Goal: Book appointment/travel/reservation

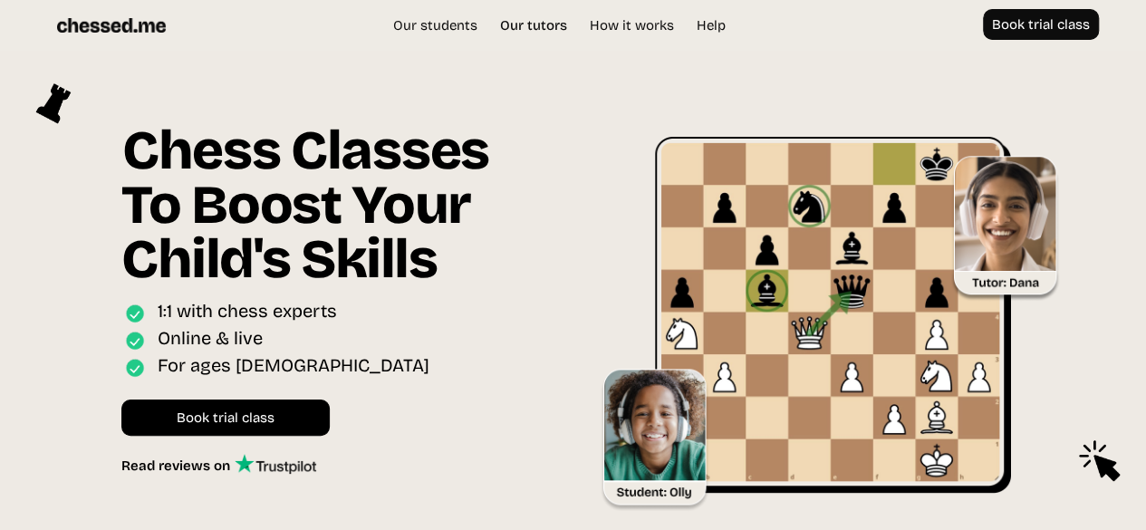
click at [515, 30] on link "Our tutors" at bounding box center [533, 25] width 85 height 18
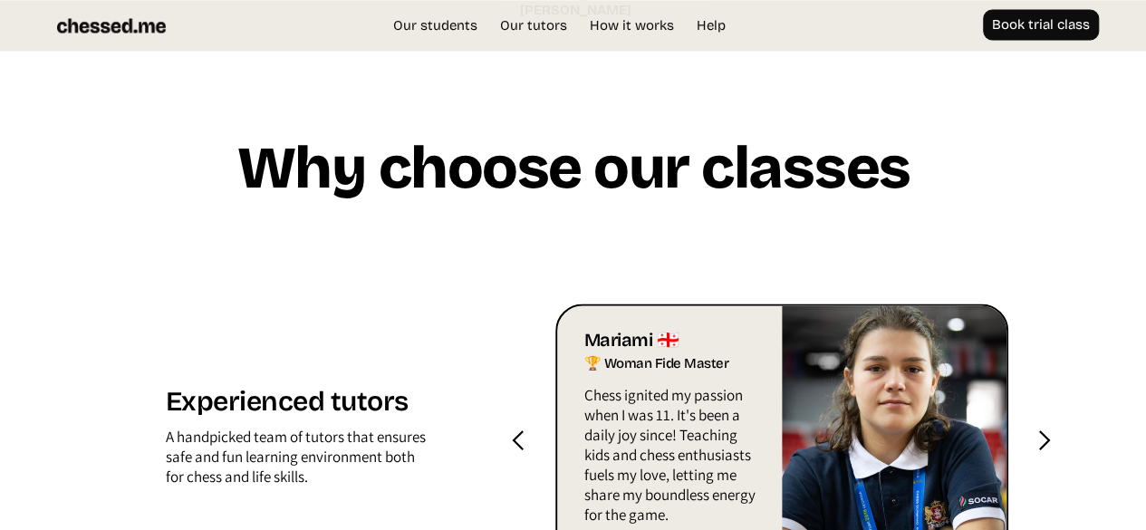
scroll to position [1777, 0]
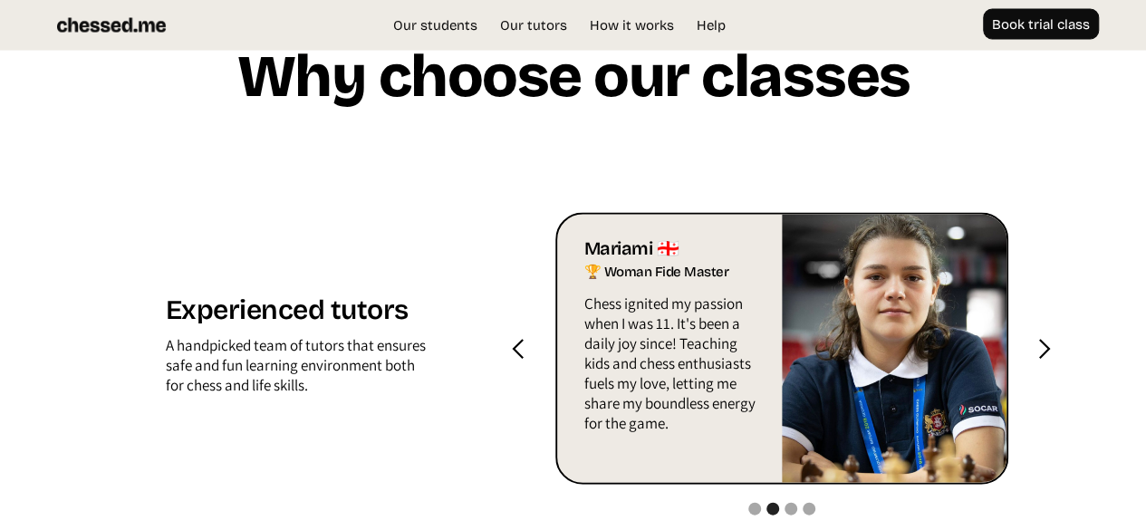
click at [1055, 309] on div "next slide" at bounding box center [1044, 349] width 72 height 272
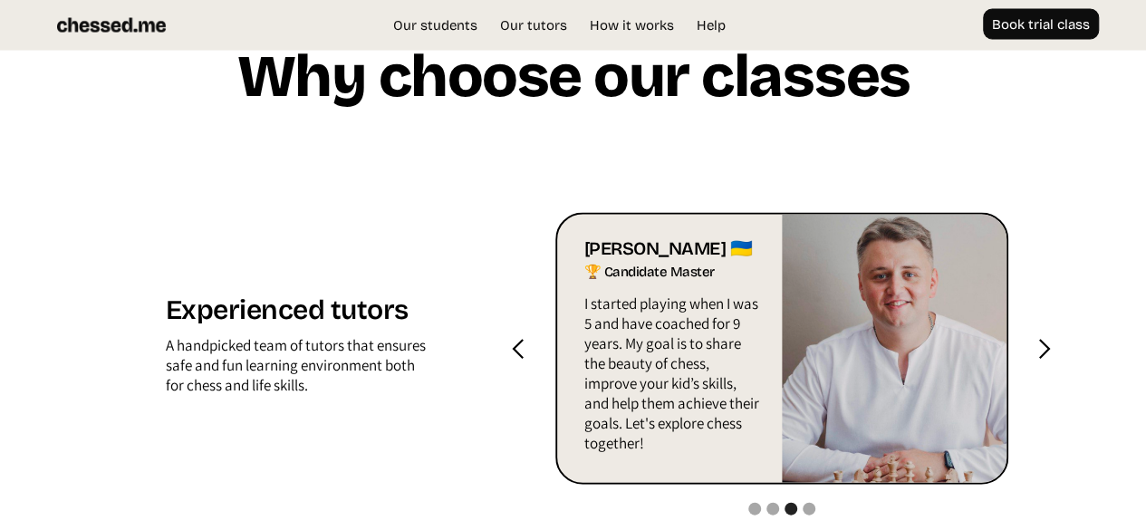
click at [1055, 338] on div "next slide" at bounding box center [1044, 349] width 23 height 23
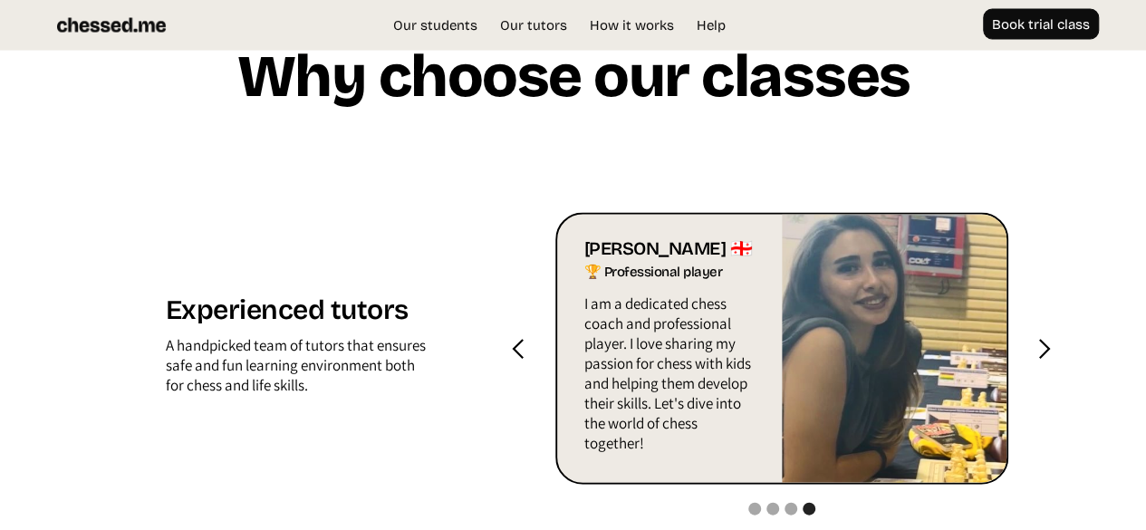
click at [1055, 338] on div "next slide" at bounding box center [1044, 349] width 23 height 23
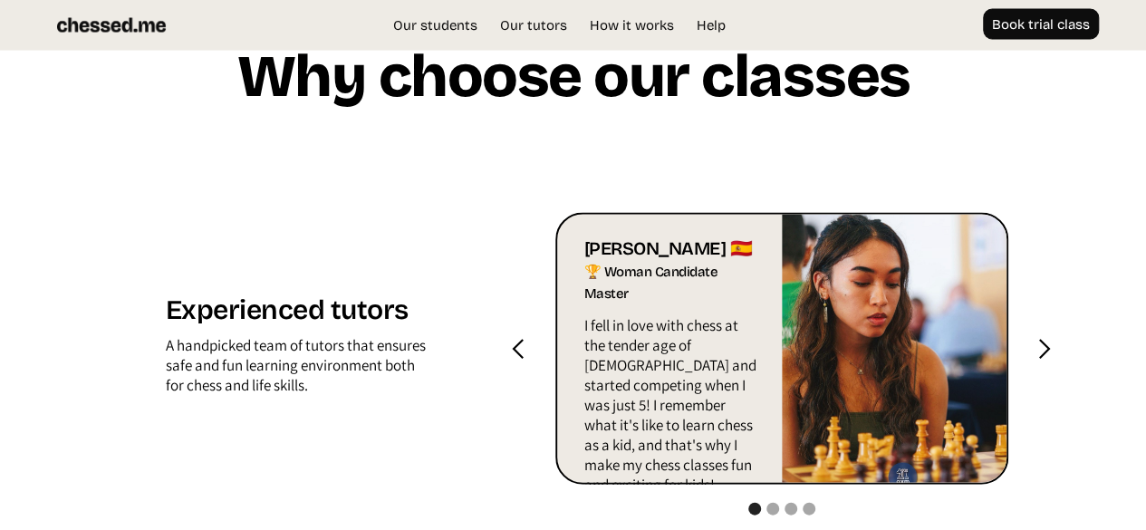
click at [1049, 338] on div "next slide" at bounding box center [1044, 349] width 23 height 23
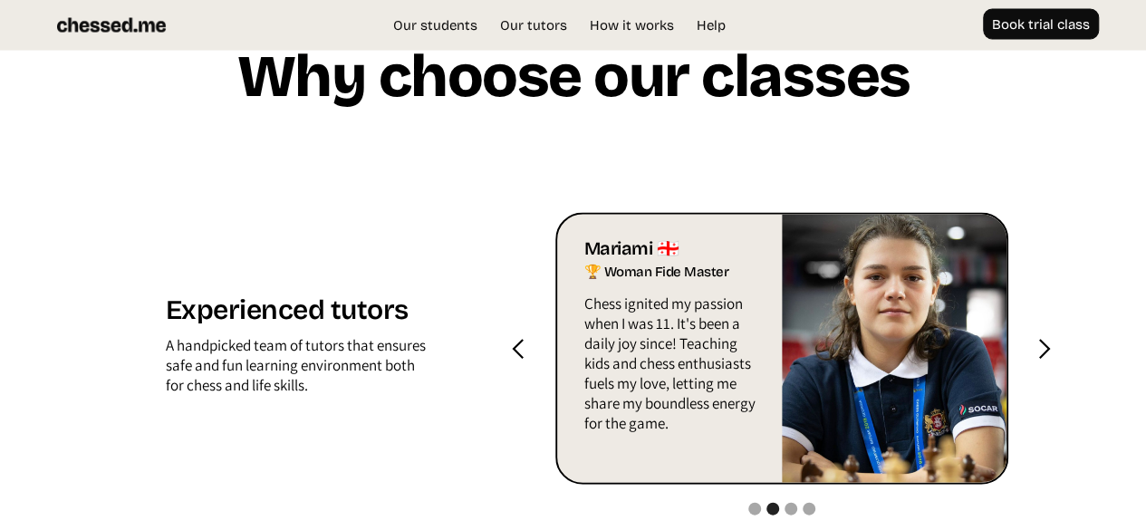
click at [1049, 338] on div "next slide" at bounding box center [1044, 349] width 23 height 23
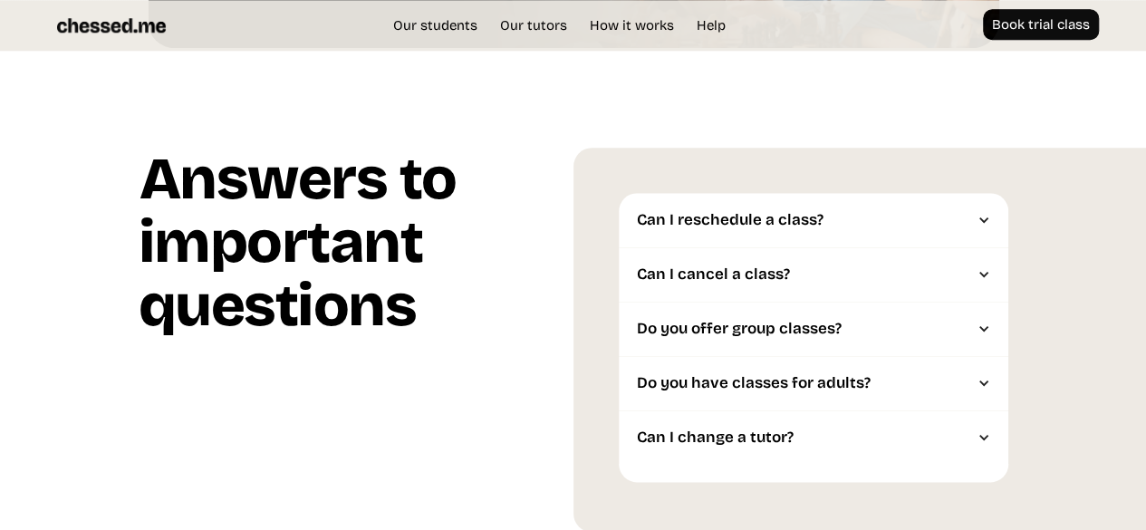
scroll to position [4494, 0]
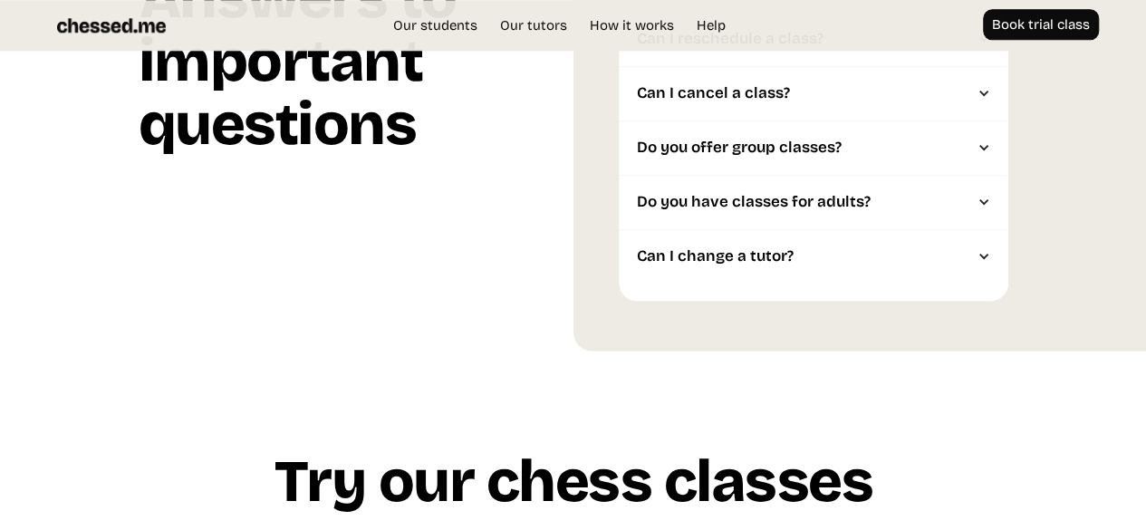
click at [678, 247] on div "Can I change a tutor?" at bounding box center [804, 256] width 335 height 18
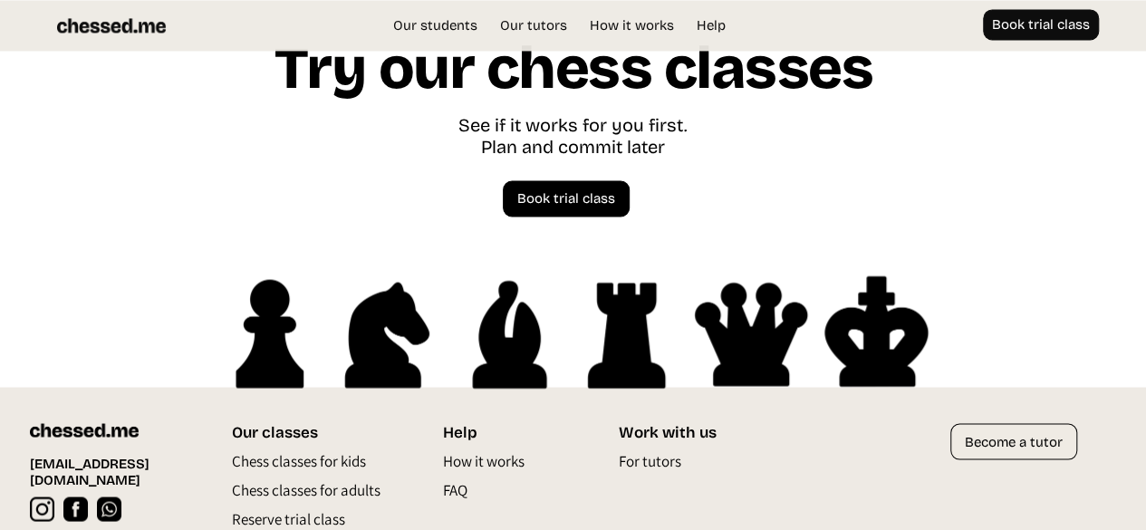
scroll to position [4930, 0]
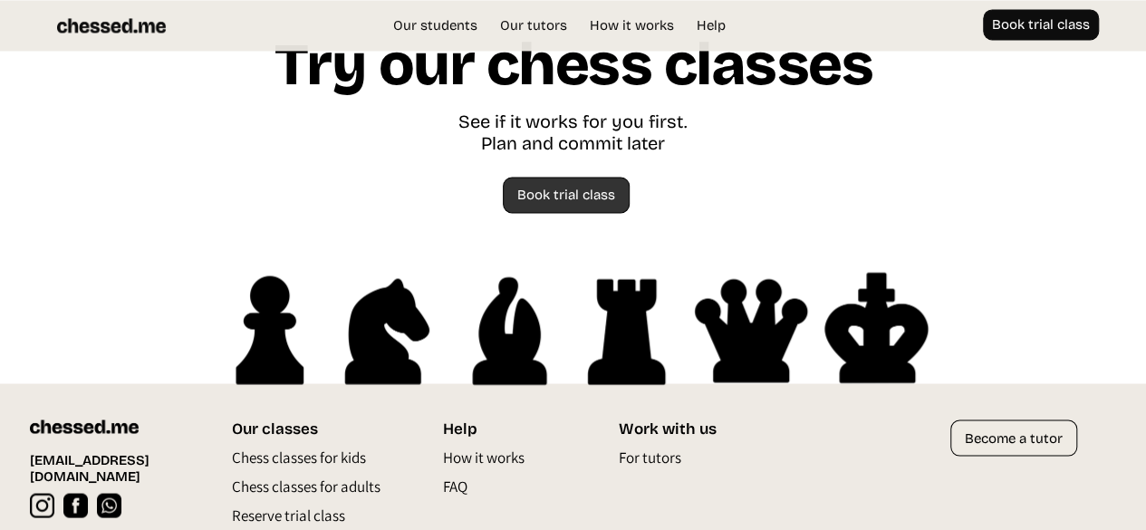
click at [573, 177] on link "Book trial class" at bounding box center [566, 195] width 127 height 36
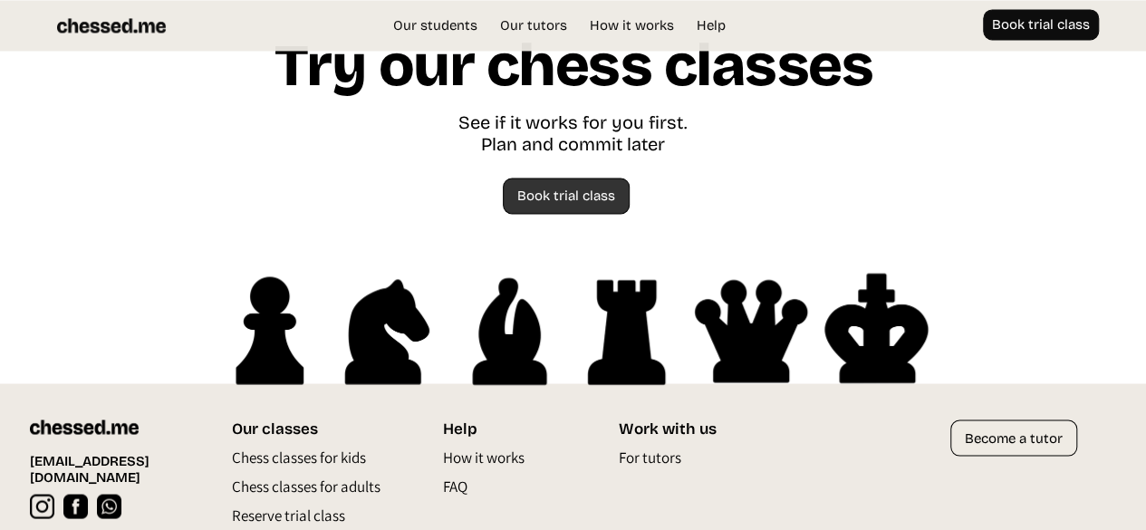
scroll to position [4912, 0]
